Goal: Find contact information: Find contact information

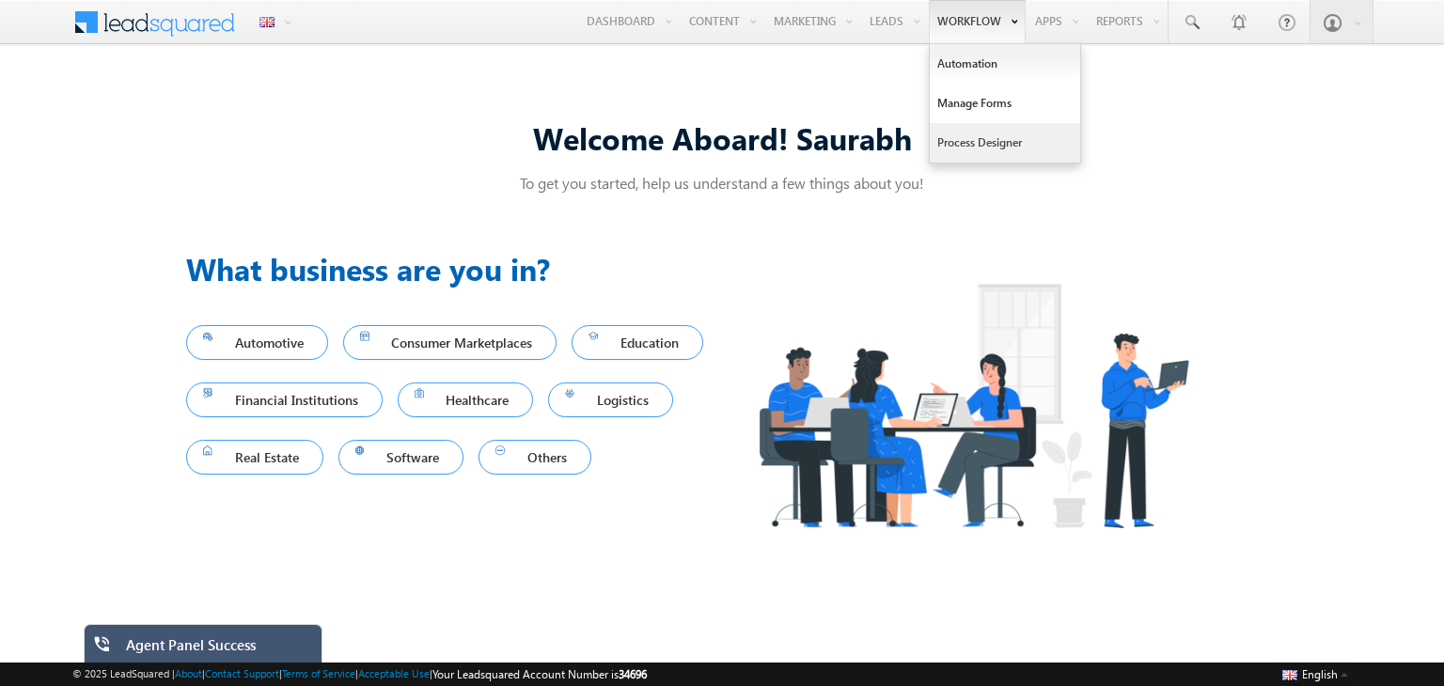
click at [986, 138] on link "Process Designer" at bounding box center [1005, 142] width 150 height 39
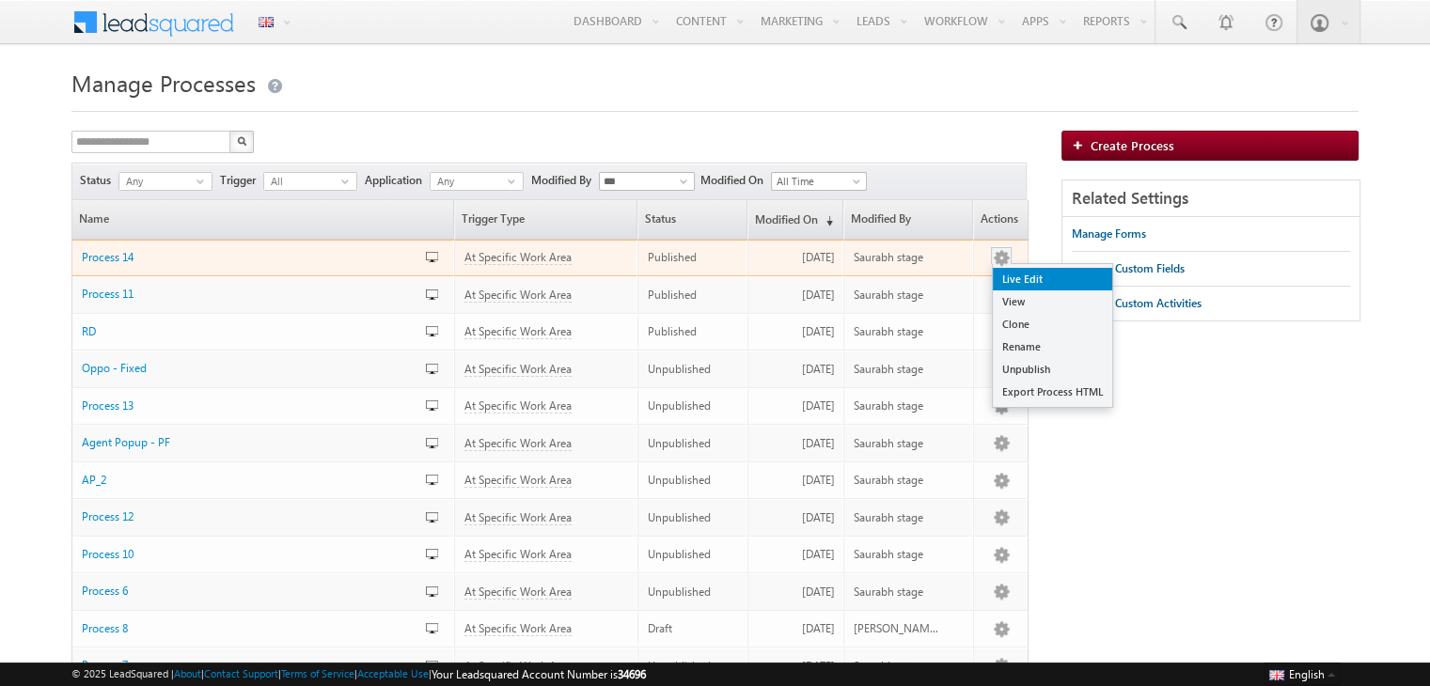
click at [1029, 282] on link "Live Edit" at bounding box center [1052, 279] width 119 height 23
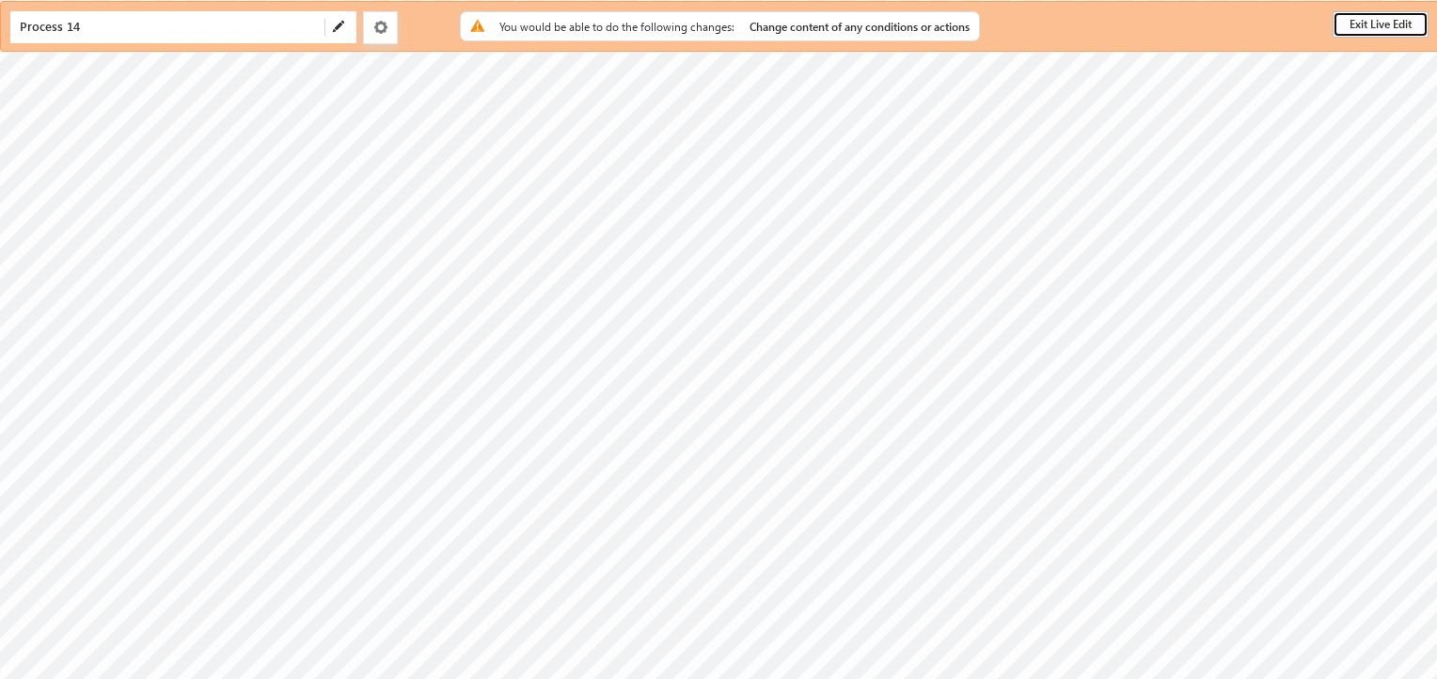
click at [1396, 17] on button "Exit Live Edit" at bounding box center [1380, 24] width 96 height 26
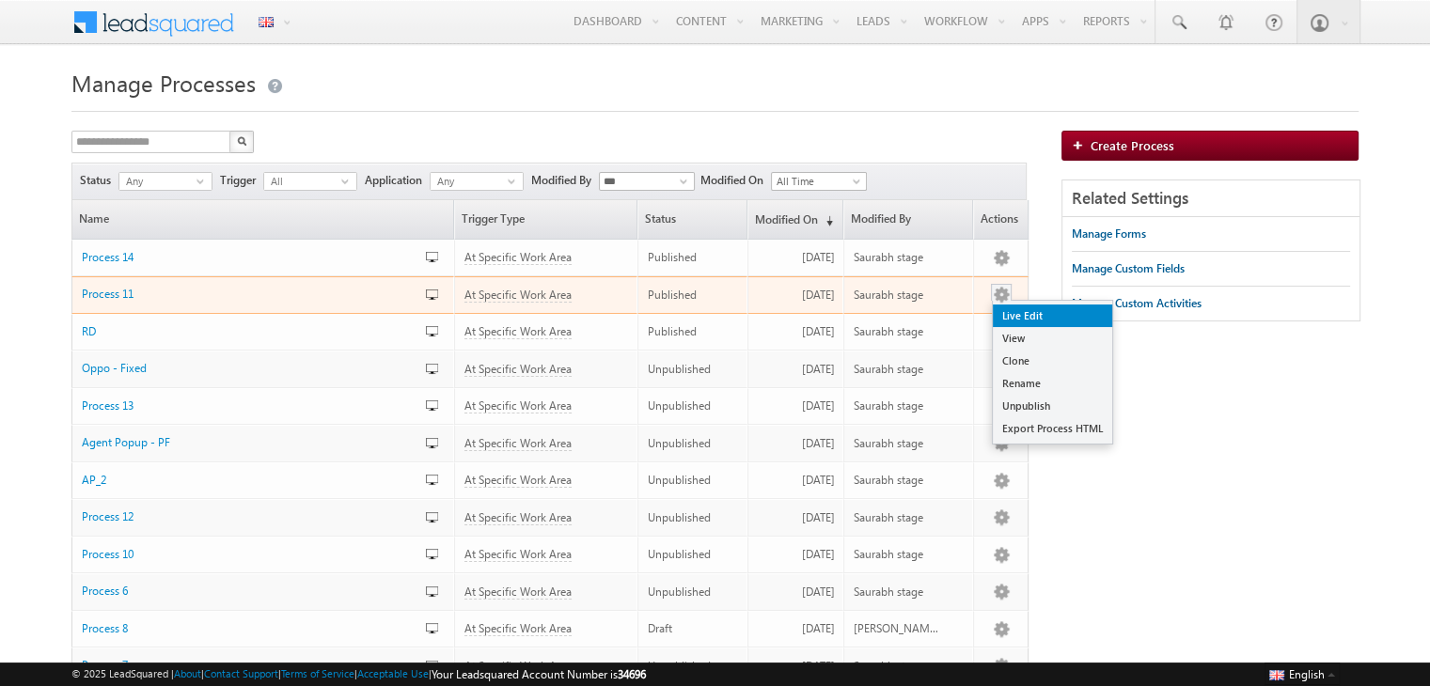
click at [1008, 311] on link "Live Edit" at bounding box center [1052, 316] width 119 height 23
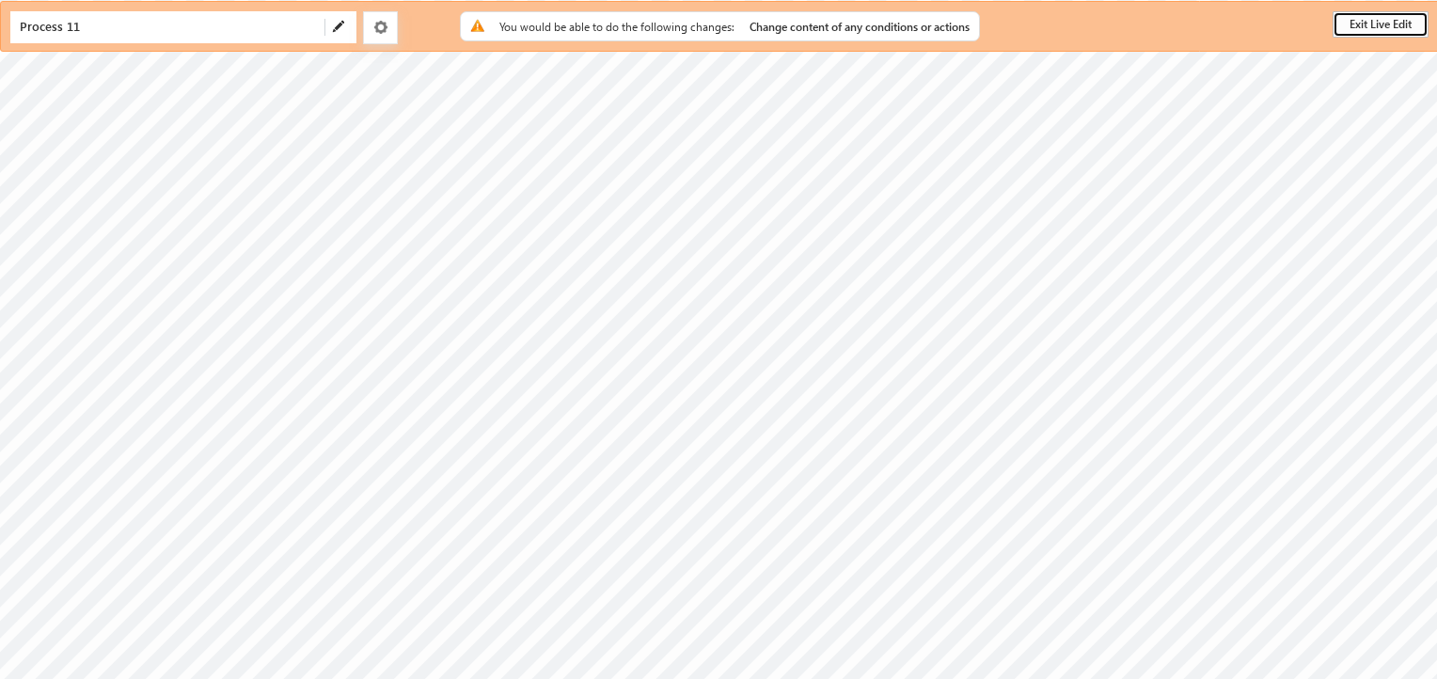
click at [1368, 29] on button "Exit Live Edit" at bounding box center [1380, 24] width 96 height 26
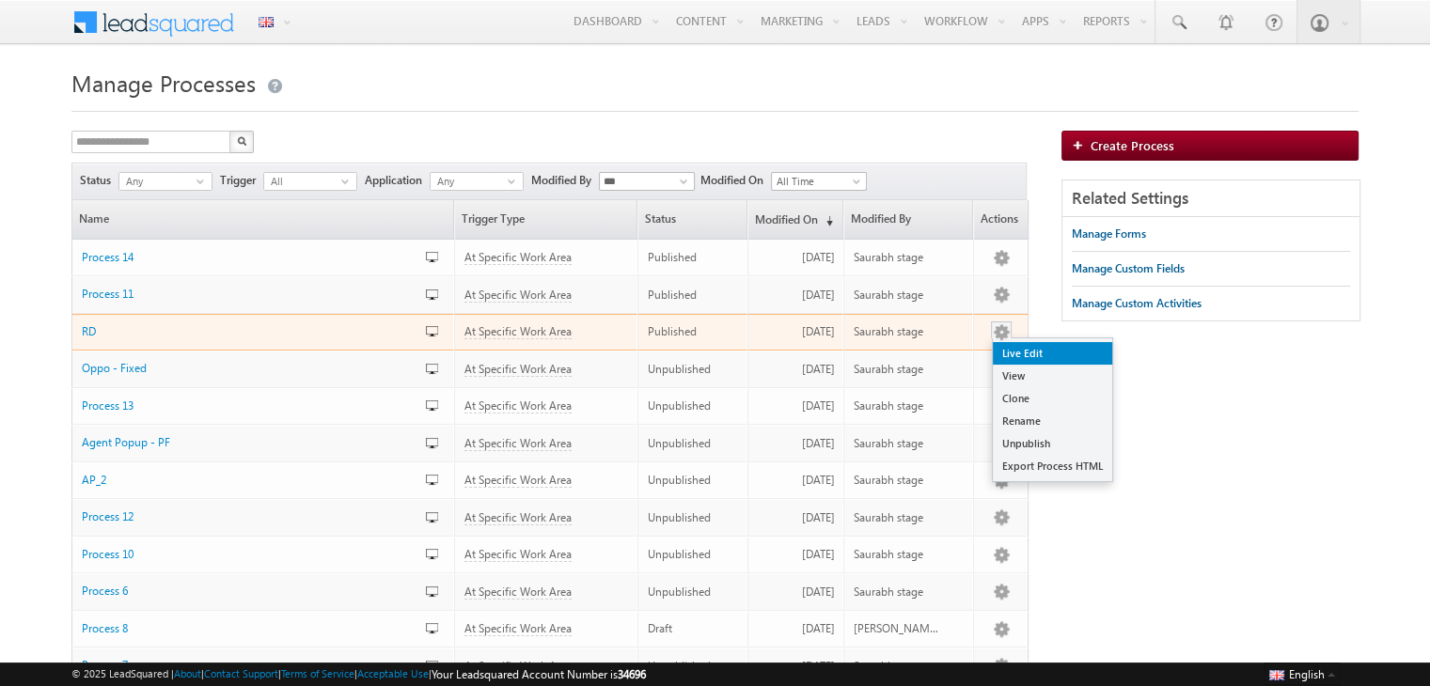
click at [1008, 347] on link "Live Edit" at bounding box center [1052, 353] width 119 height 23
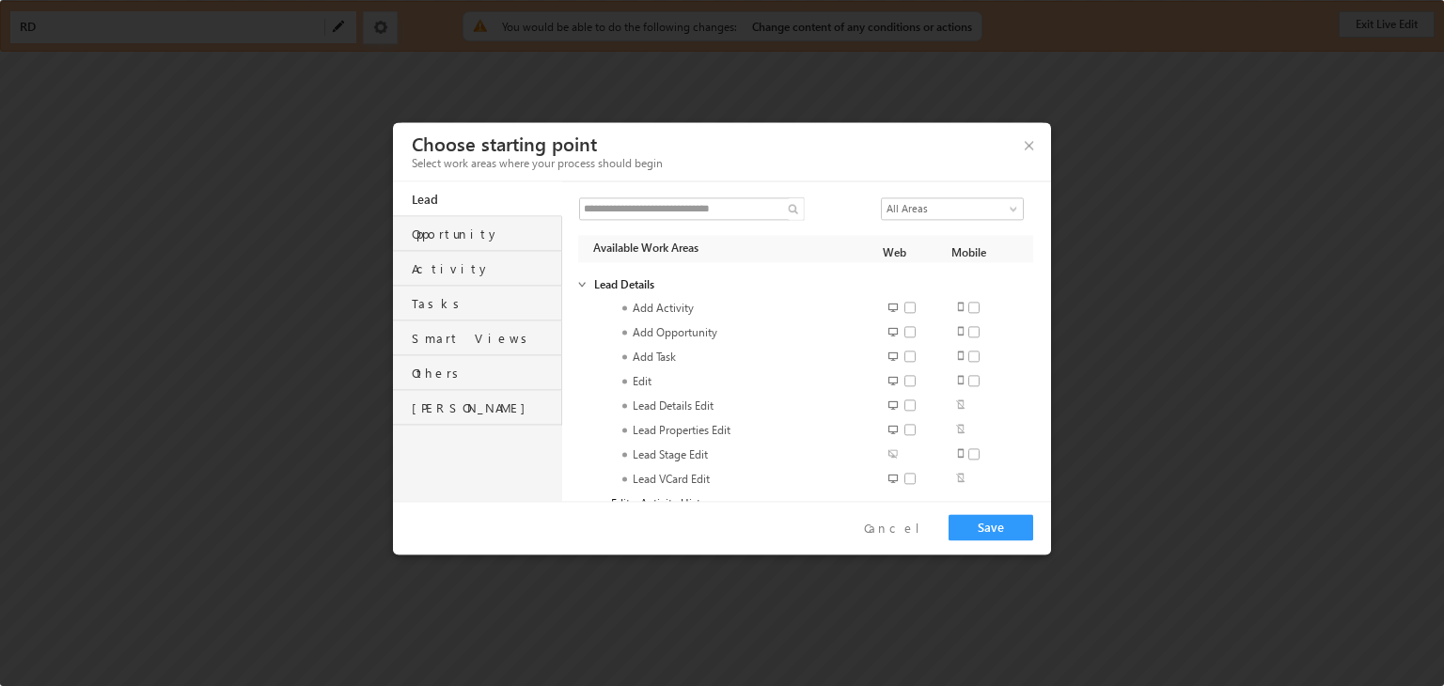
click at [503, 371] on div "Others" at bounding box center [486, 368] width 149 height 26
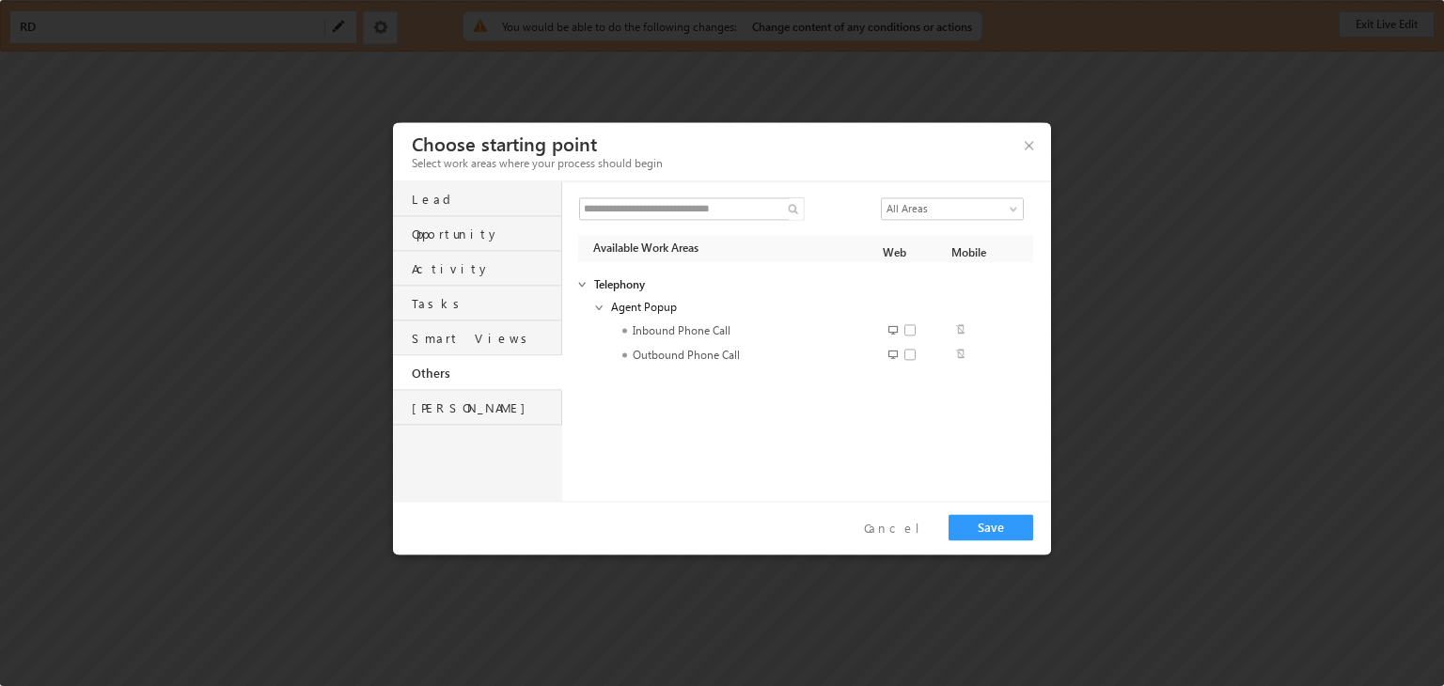
click at [909, 351] on span at bounding box center [916, 355] width 24 height 14
click at [910, 336] on span at bounding box center [916, 330] width 24 height 14
click at [983, 529] on button "Save" at bounding box center [991, 527] width 85 height 26
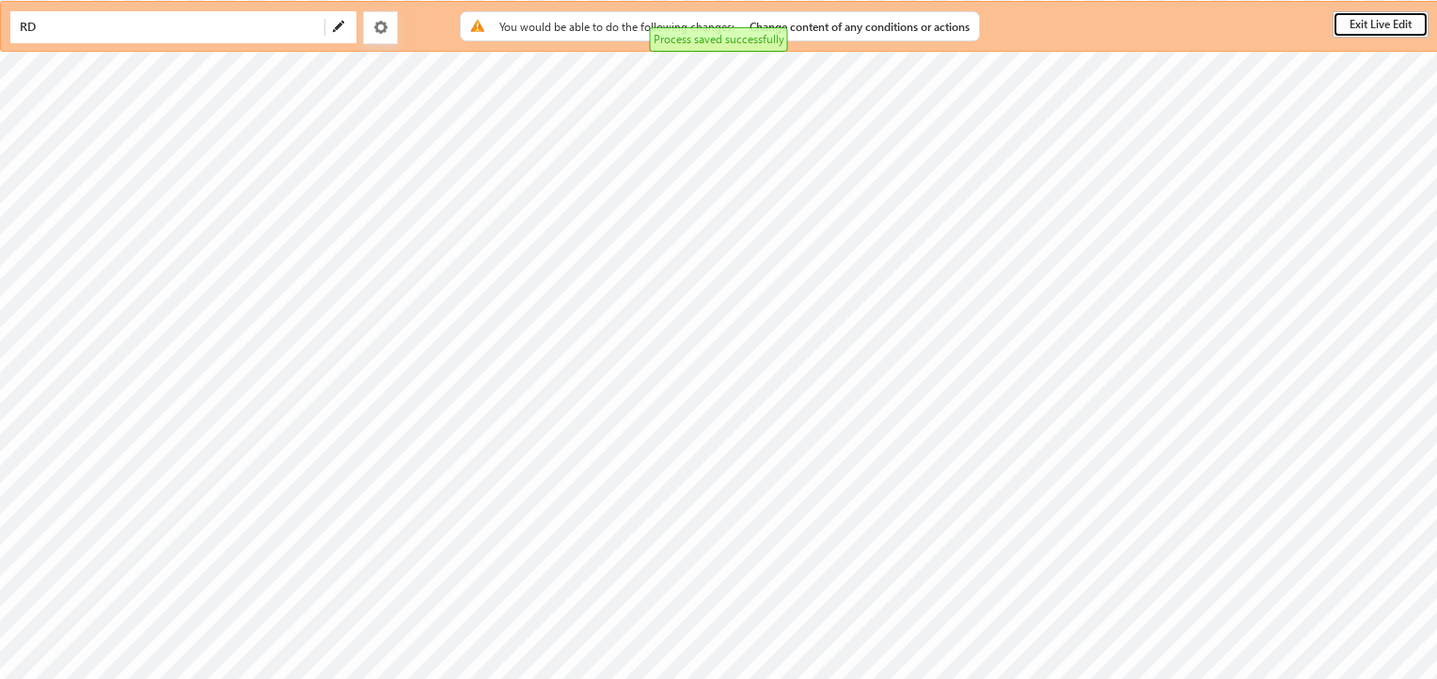
click at [1368, 16] on button "Exit Live Edit" at bounding box center [1380, 24] width 96 height 26
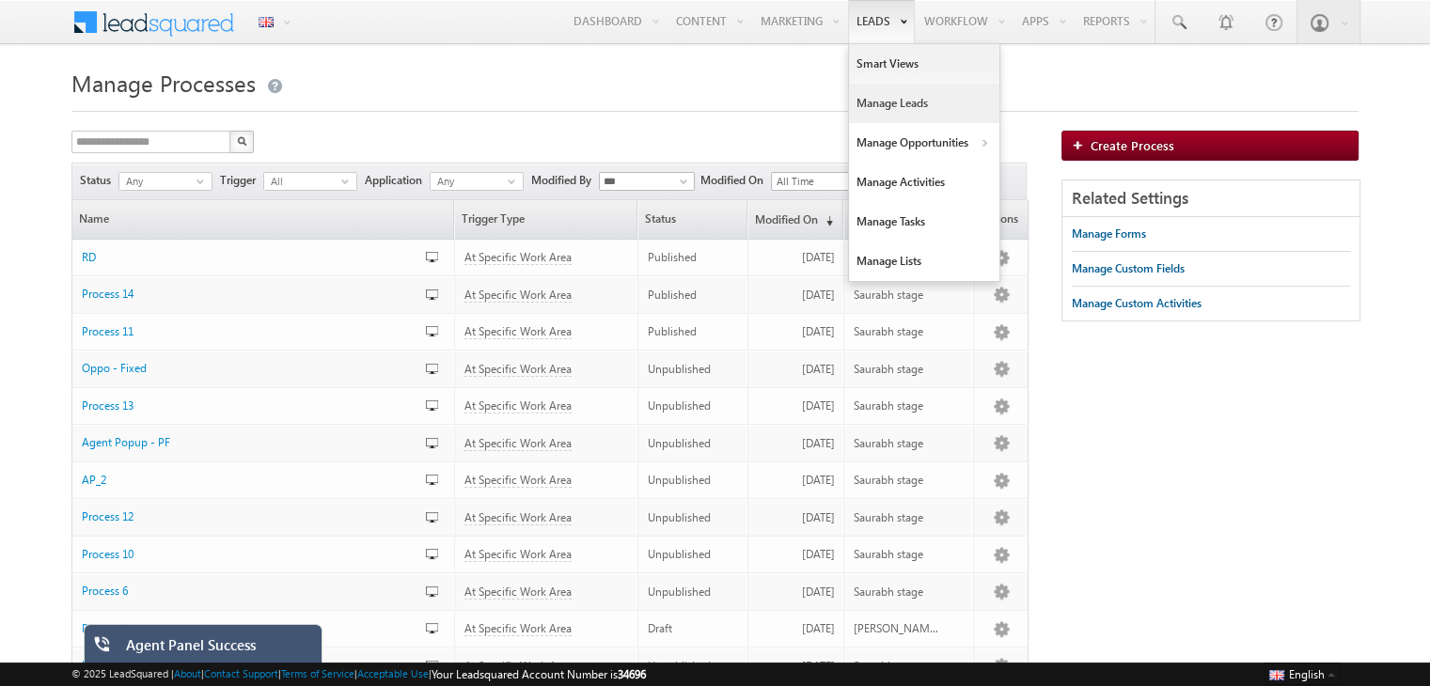
click at [883, 97] on link "Manage Leads" at bounding box center [924, 103] width 150 height 39
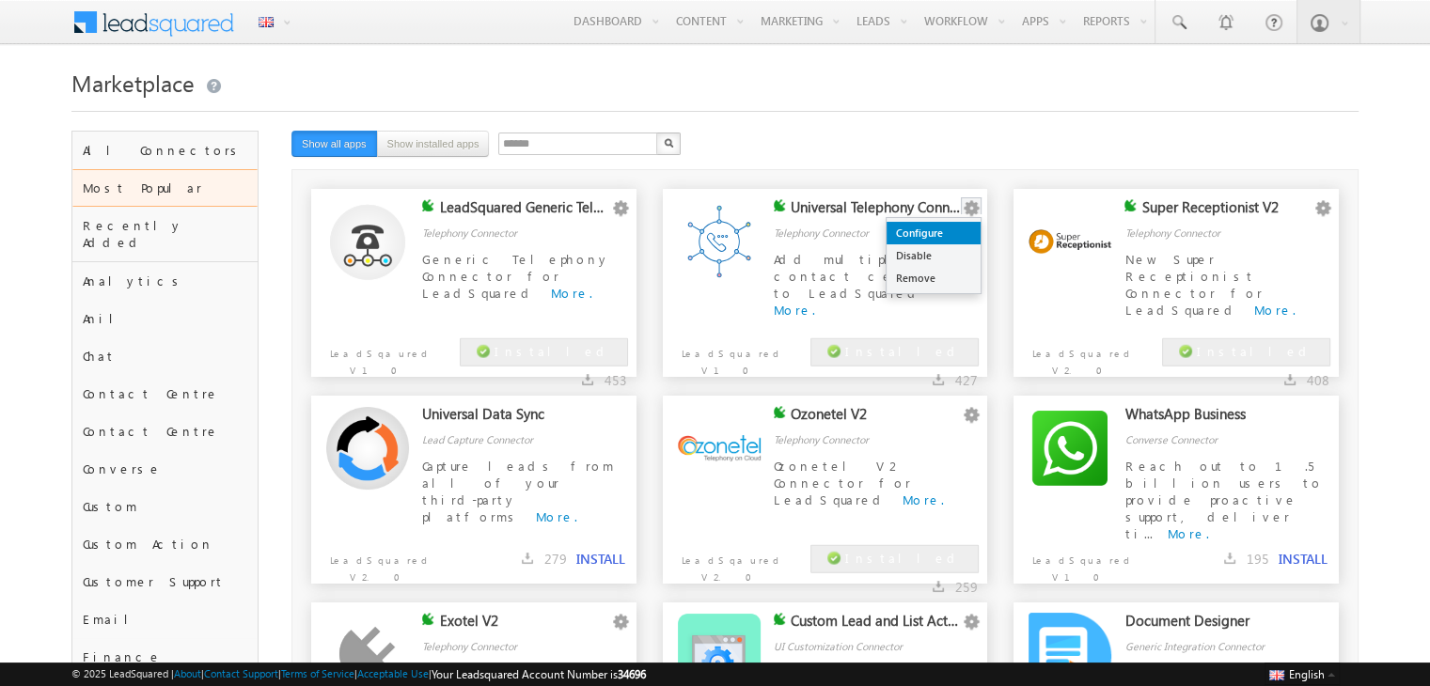
click at [950, 235] on link "Configure" at bounding box center [934, 233] width 94 height 23
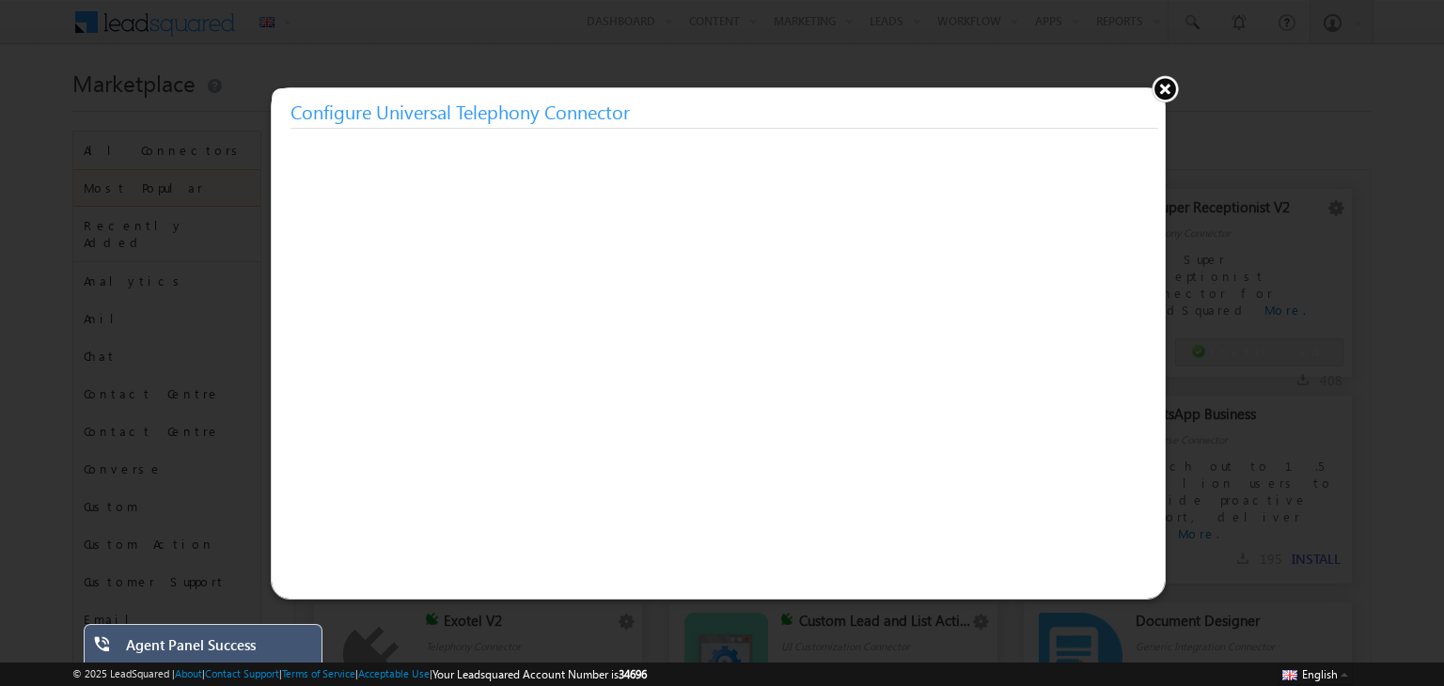
click at [1168, 90] on button at bounding box center [1165, 88] width 28 height 28
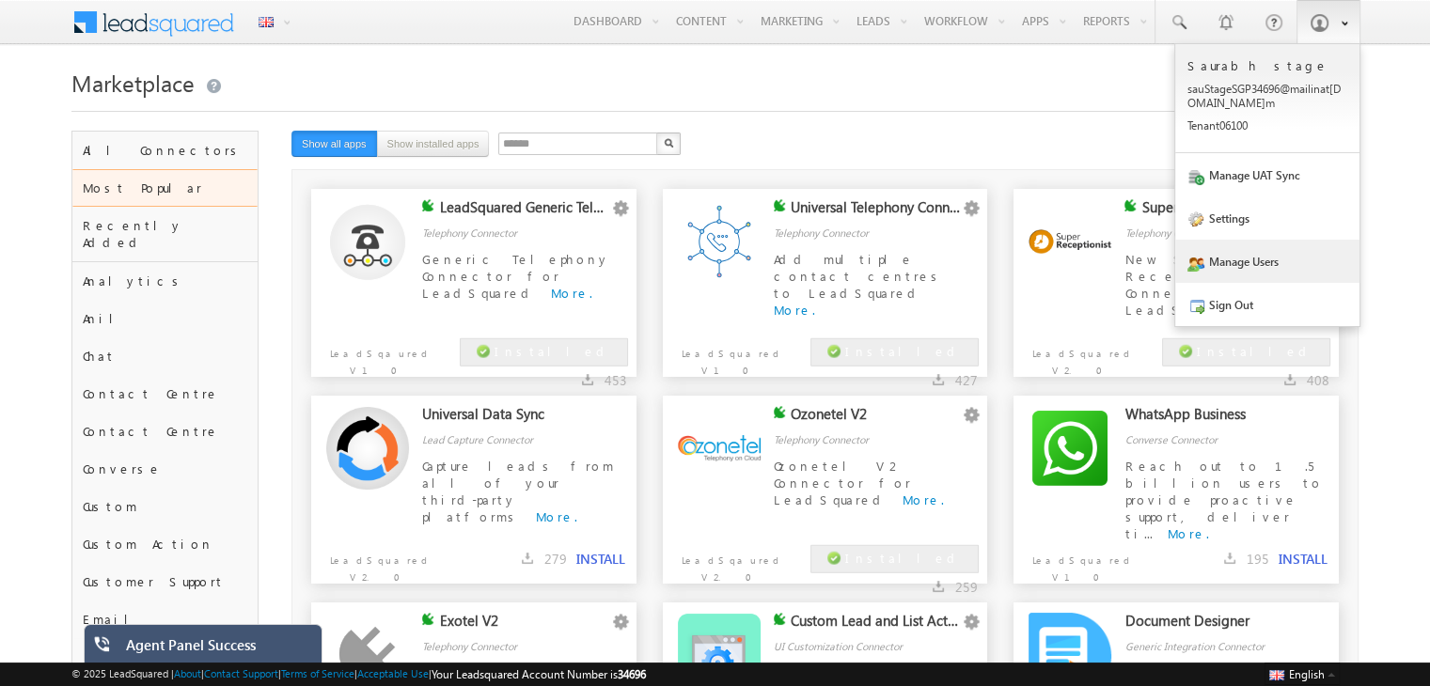
click at [1230, 253] on link "Manage Users" at bounding box center [1267, 261] width 184 height 43
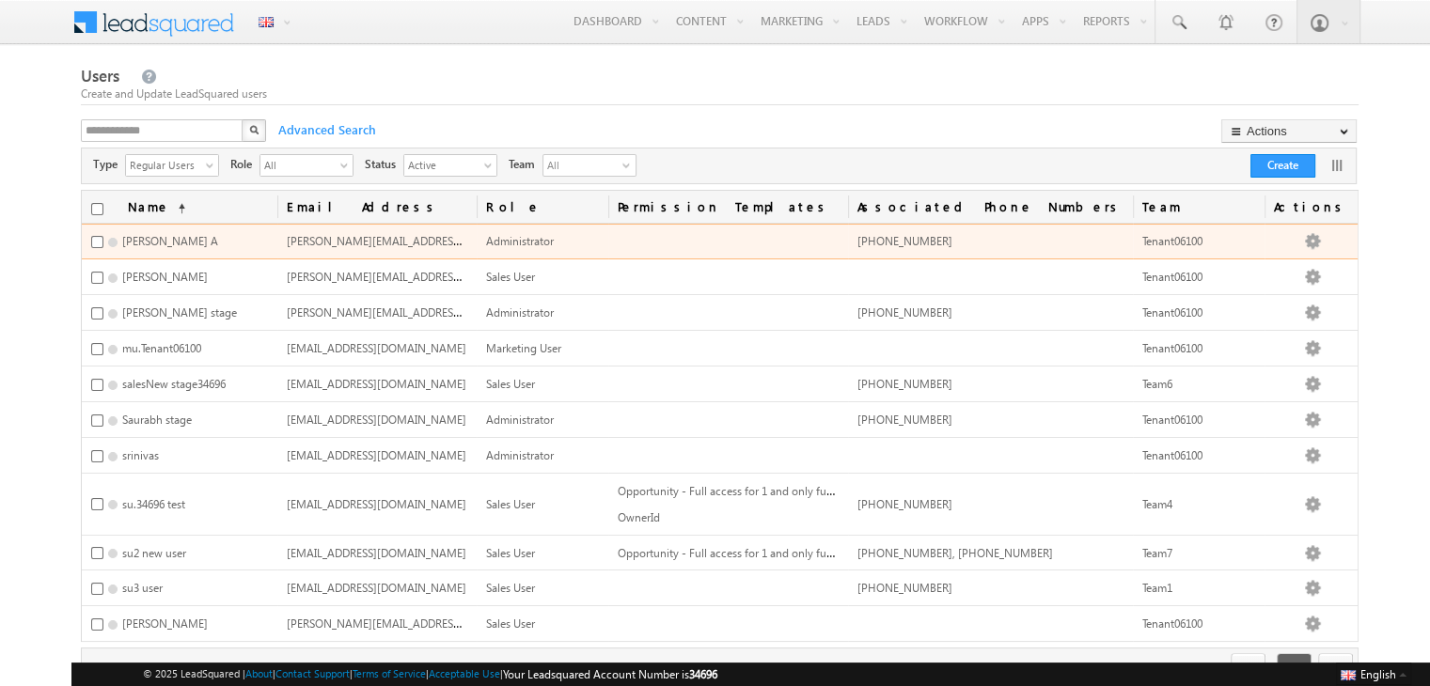
scroll to position [92, 0]
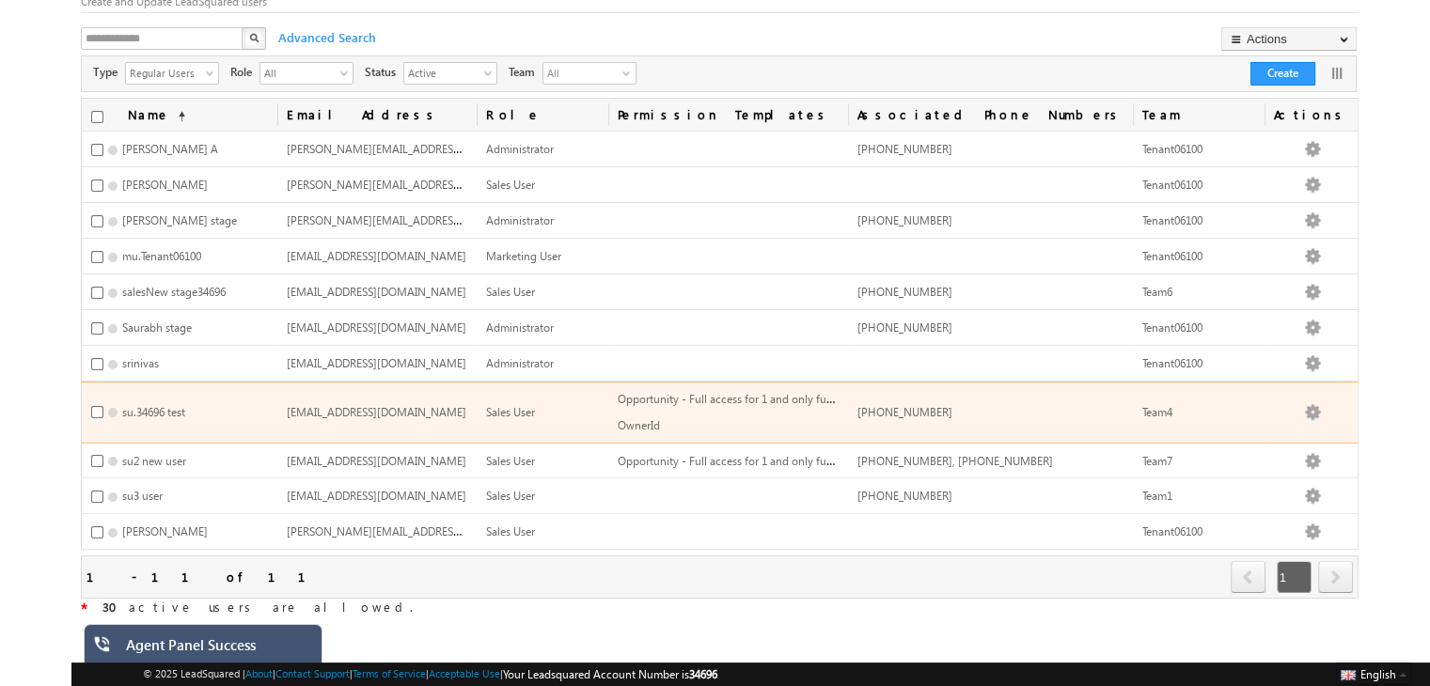
click at [392, 407] on span "su.34696@mailinator.com" at bounding box center [377, 412] width 180 height 14
copy span "su.34696@mailinator.com"
click at [392, 407] on span "su.34696@mailinator.com" at bounding box center [377, 412] width 180 height 14
click at [952, 408] on span "+91-9559724705" at bounding box center [904, 412] width 95 height 14
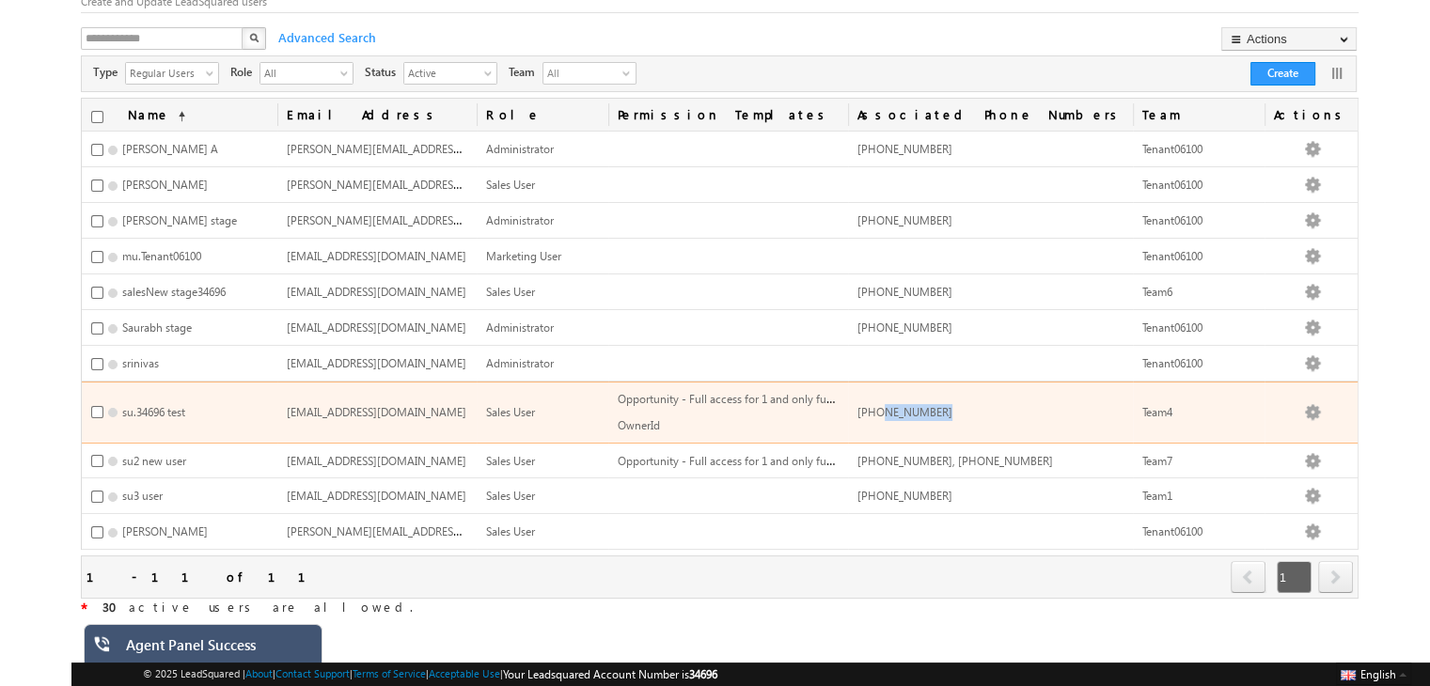
copy span "9559724705"
click at [952, 408] on span "+91-9559724705" at bounding box center [904, 412] width 95 height 14
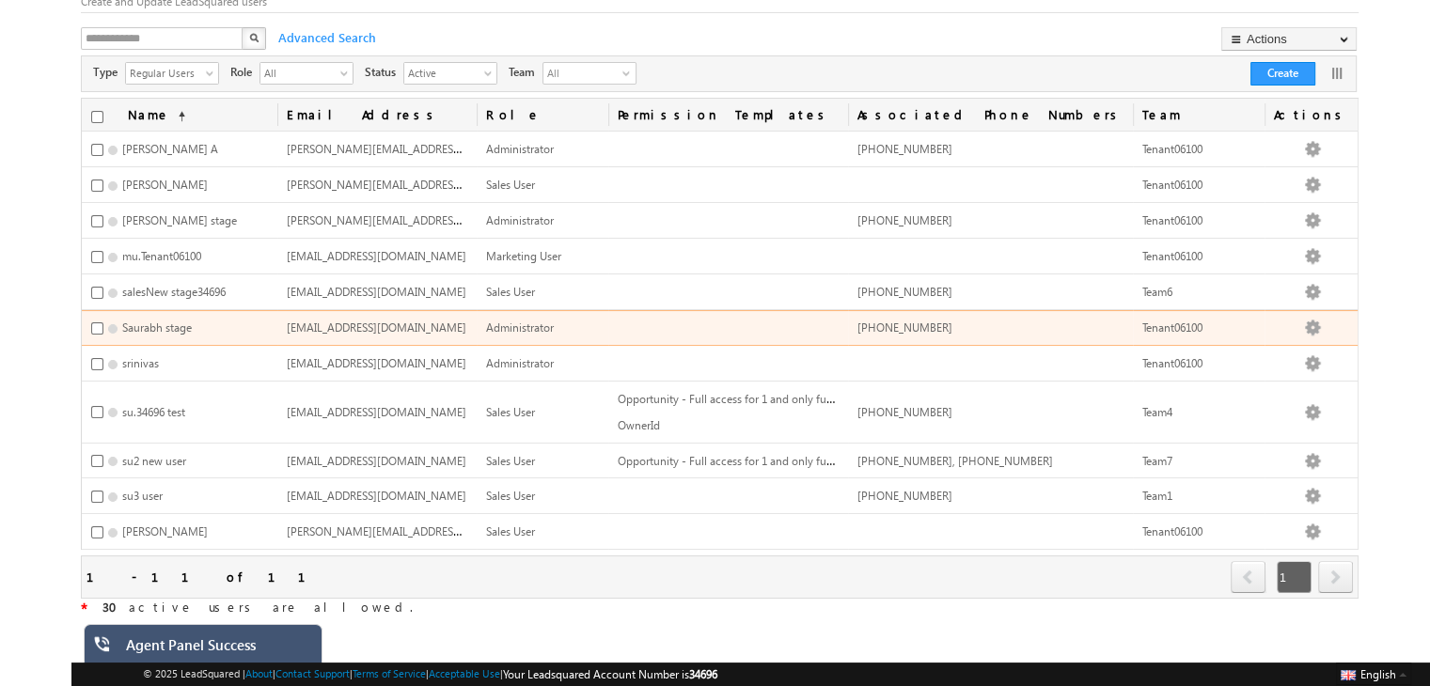
click at [952, 321] on span "[PHONE_NUMBER]" at bounding box center [904, 328] width 95 height 14
copy span "9591726508"
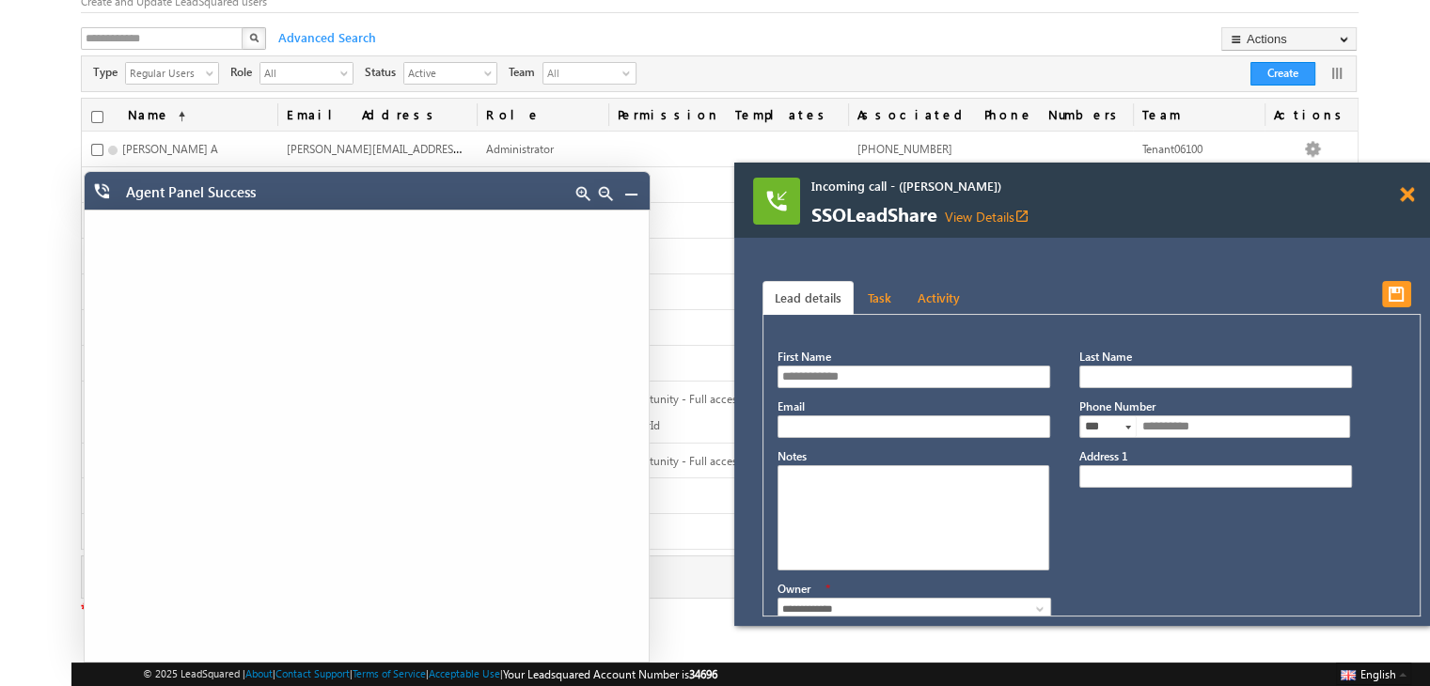
click at [1405, 200] on span at bounding box center [1407, 195] width 14 height 16
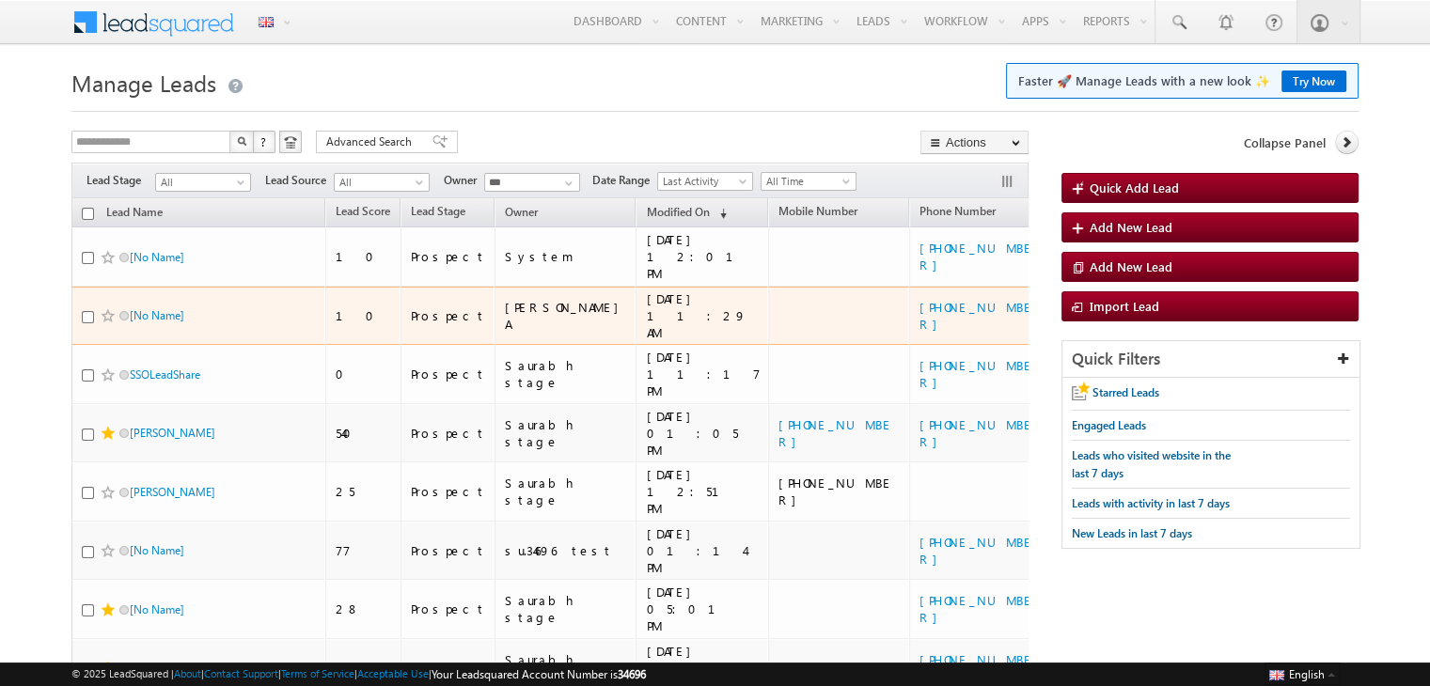
click at [937, 299] on div "[PHONE_NUMBER]" at bounding box center [980, 316] width 122 height 34
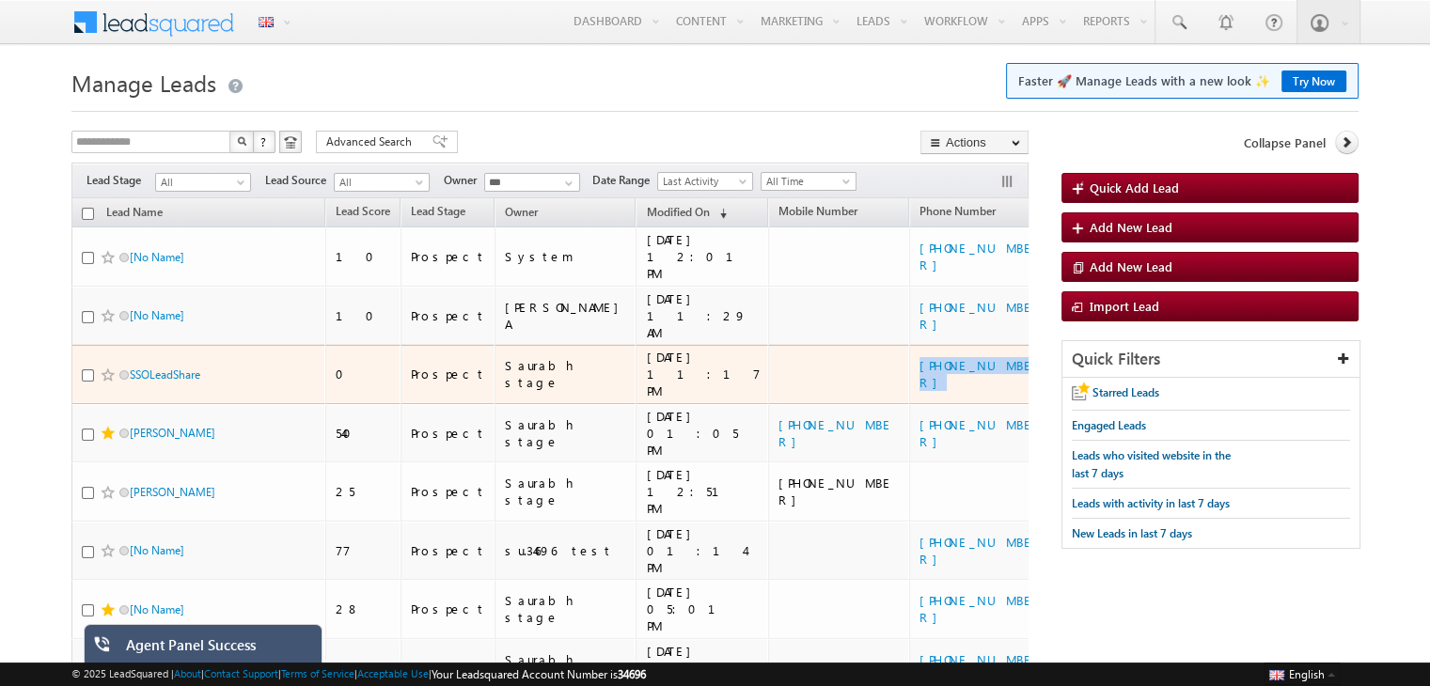
drag, startPoint x: 933, startPoint y: 336, endPoint x: 829, endPoint y: 339, distance: 103.5
click at [909, 345] on td "[PHONE_NUMBER]" at bounding box center [979, 374] width 141 height 59
copy link "[PHONE_NUMBER]"
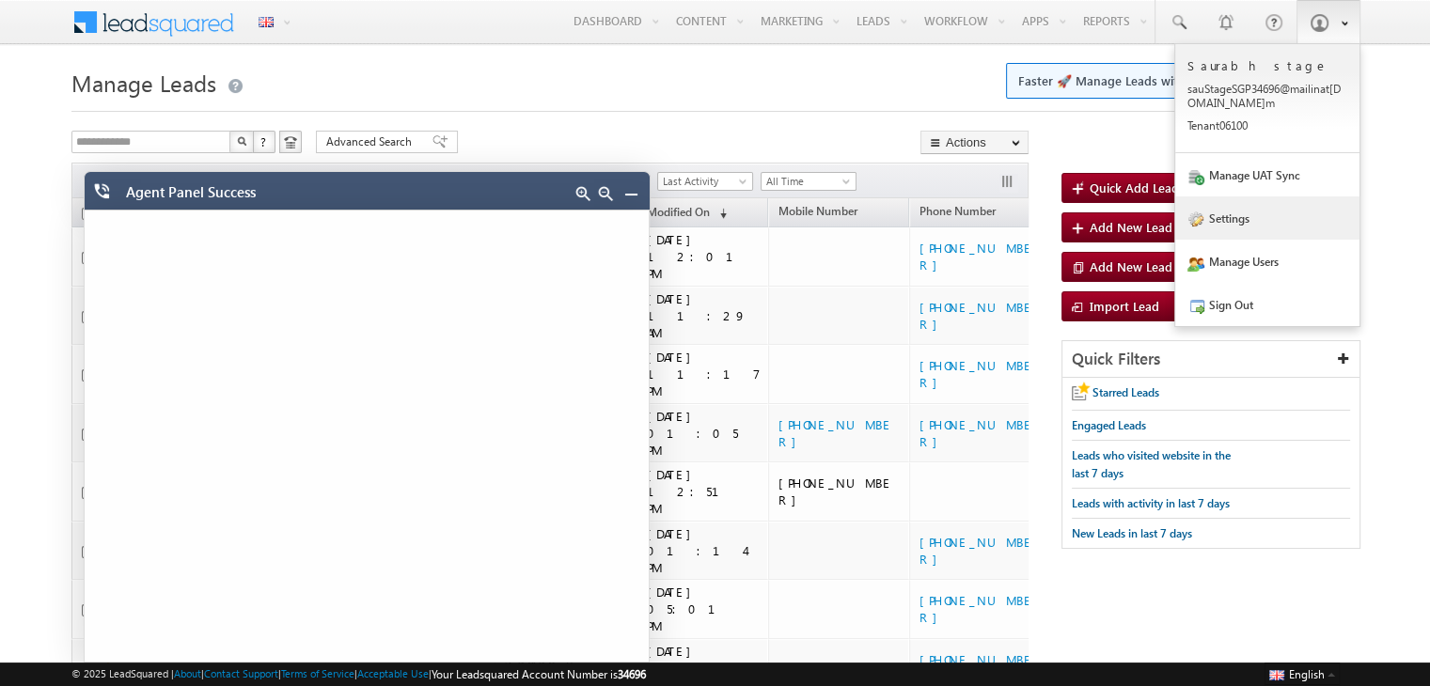
drag, startPoint x: 1206, startPoint y: 298, endPoint x: 1209, endPoint y: 237, distance: 61.2
click at [1206, 298] on link "Sign Out" at bounding box center [1267, 304] width 184 height 43
